Goal: Information Seeking & Learning: Learn about a topic

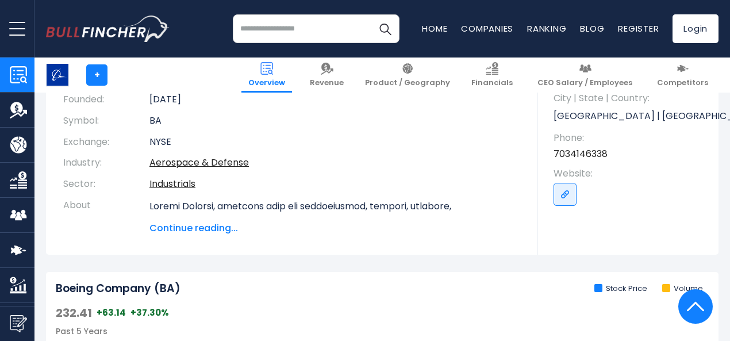
scroll to position [192, 0]
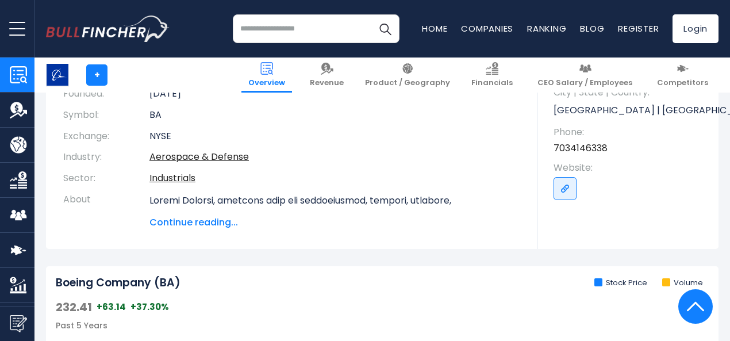
drag, startPoint x: 734, startPoint y: 29, endPoint x: 725, endPoint y: 49, distance: 21.9
click at [206, 224] on span "Continue reading..." at bounding box center [334, 222] width 371 height 14
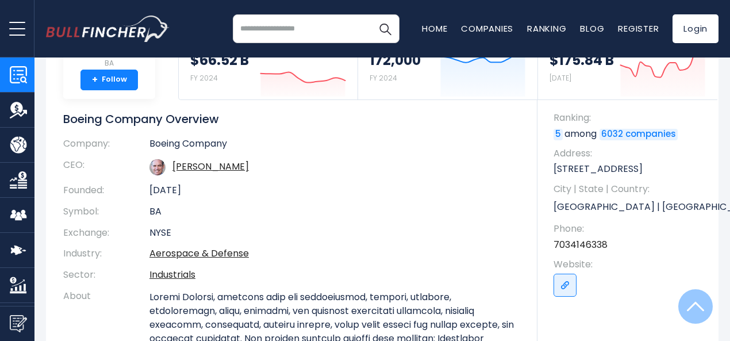
scroll to position [64, 0]
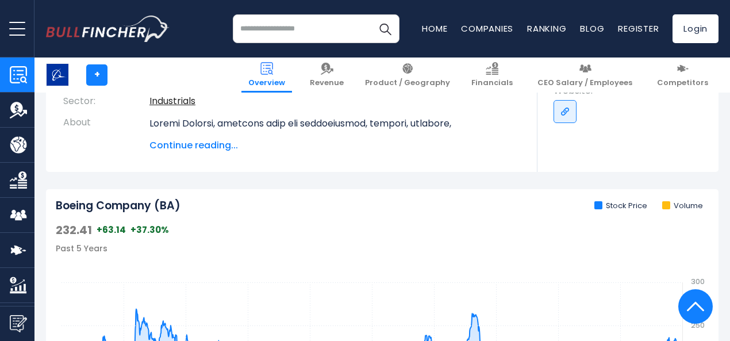
scroll to position [257, 0]
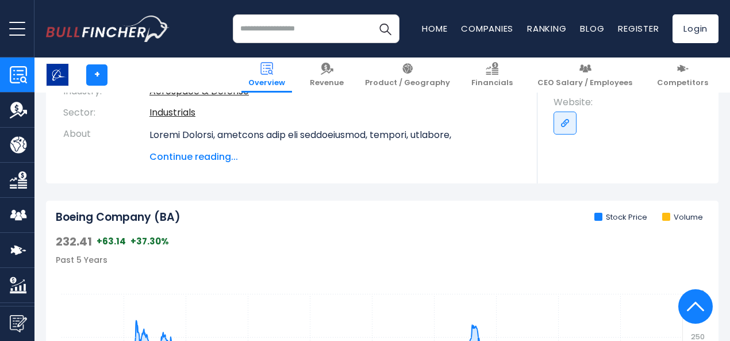
click at [156, 158] on span "Continue reading..." at bounding box center [334, 157] width 371 height 14
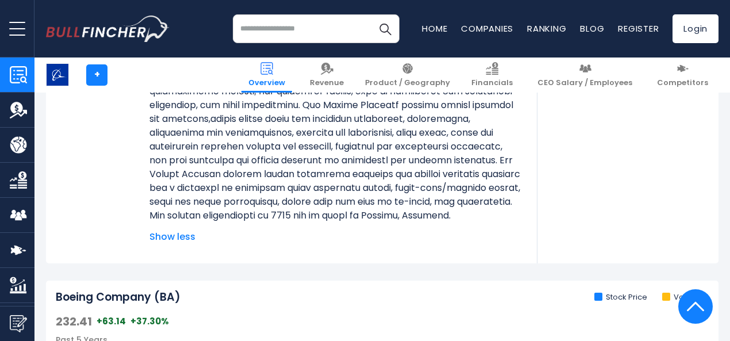
scroll to position [461, 0]
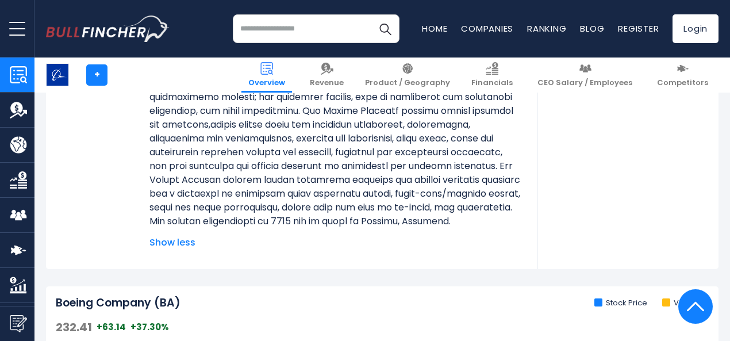
click at [161, 249] on span "Show less" at bounding box center [334, 243] width 371 height 14
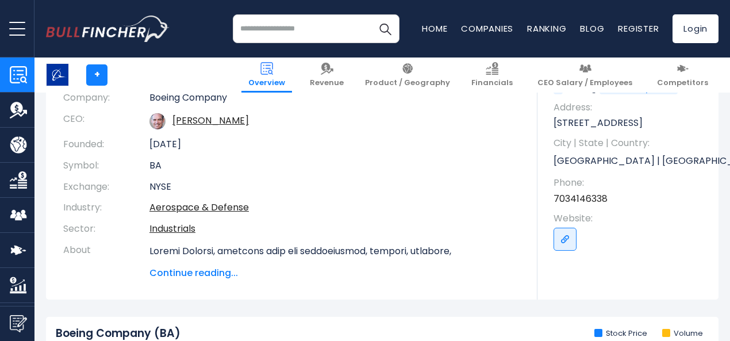
scroll to position [242, 0]
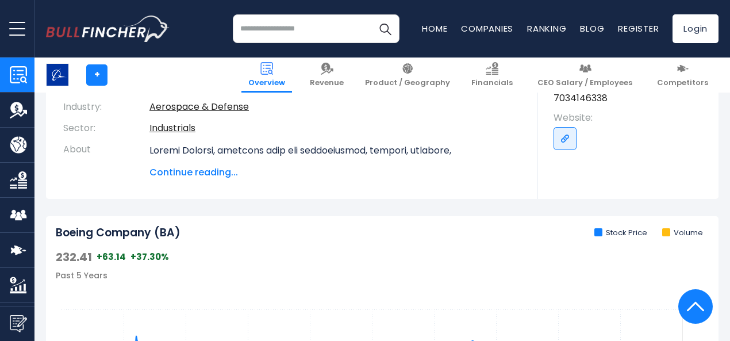
click at [215, 171] on span "Continue reading..." at bounding box center [334, 172] width 371 height 14
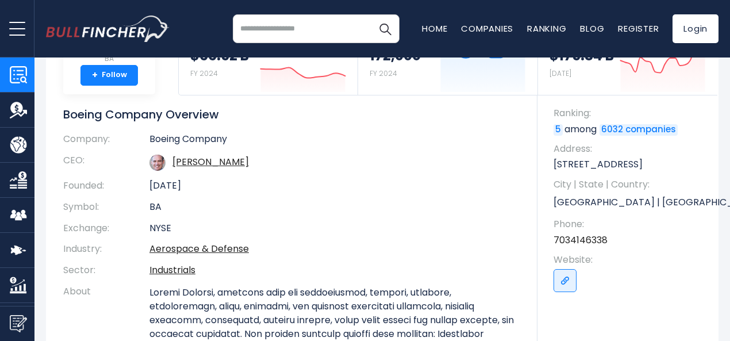
scroll to position [0, 0]
